Goal: Task Accomplishment & Management: Use online tool/utility

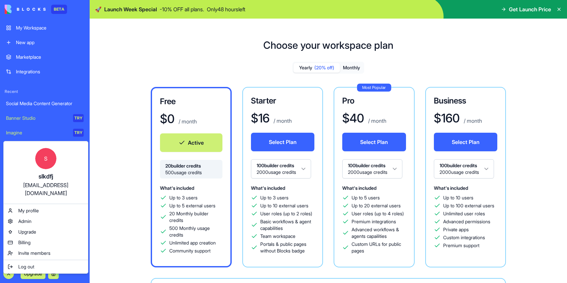
click at [107, 198] on html "BETA My Workspace New app Marketplace Integrations Recent Social Media Content …" at bounding box center [283, 141] width 567 height 283
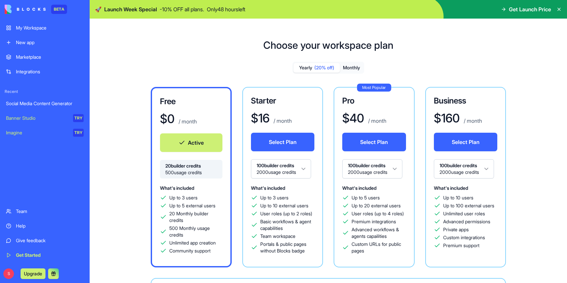
click at [29, 43] on div "New app" at bounding box center [50, 42] width 68 height 7
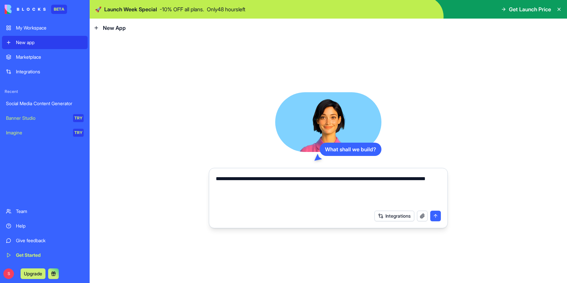
type textarea "**********"
click at [421, 216] on button "button" at bounding box center [422, 216] width 11 height 11
click at [389, 215] on button "Integrations" at bounding box center [395, 216] width 40 height 11
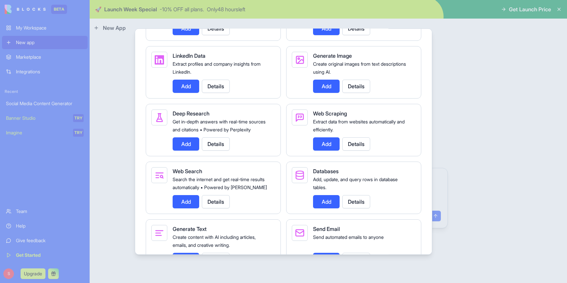
scroll to position [853, 0]
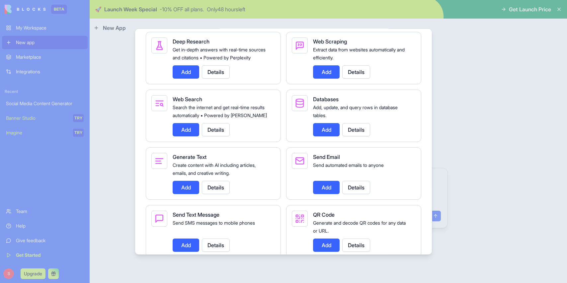
click at [184, 136] on button "Add" at bounding box center [186, 129] width 27 height 13
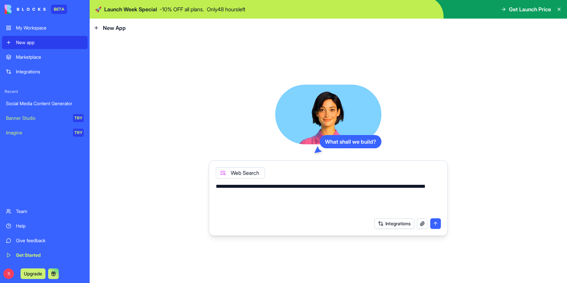
click at [394, 225] on button "Integrations" at bounding box center [395, 224] width 40 height 11
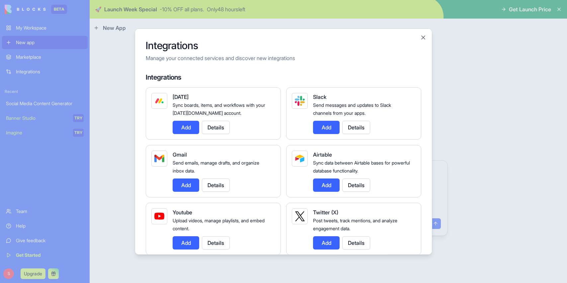
click at [501, 121] on div at bounding box center [283, 141] width 567 height 283
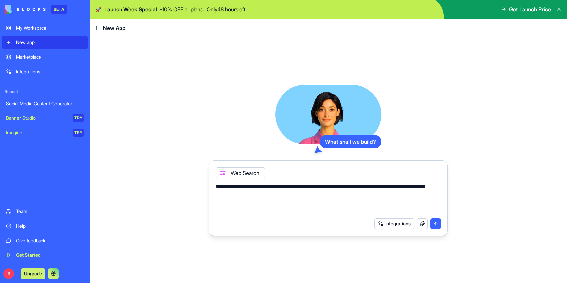
click at [436, 224] on button "submit" at bounding box center [435, 224] width 11 height 11
